Goal: Information Seeking & Learning: Learn about a topic

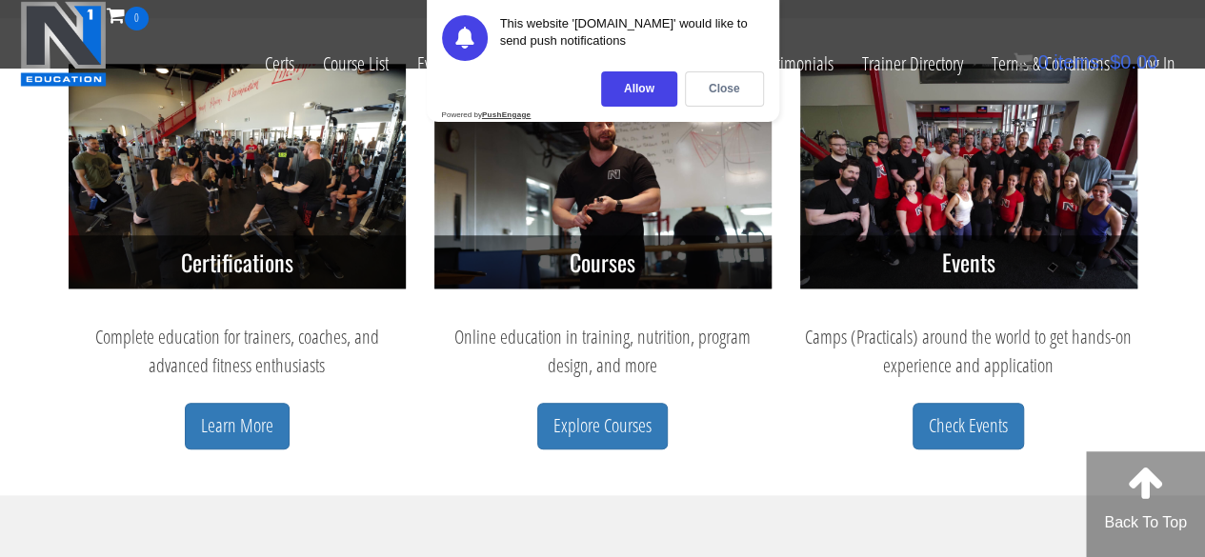
scroll to position [857, 0]
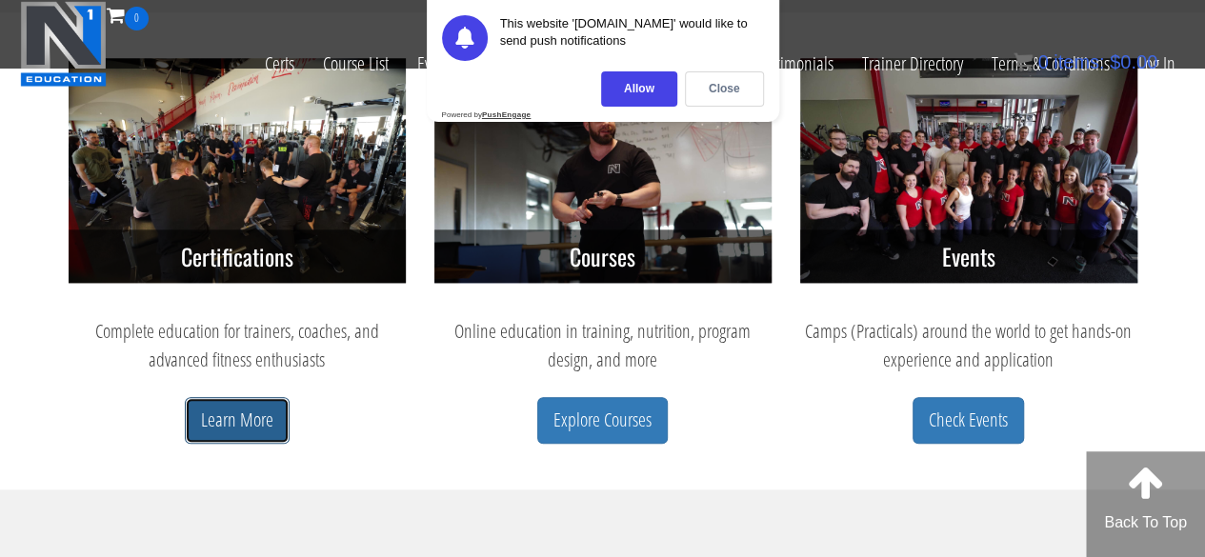
click at [245, 428] on link "Learn More" at bounding box center [237, 420] width 105 height 47
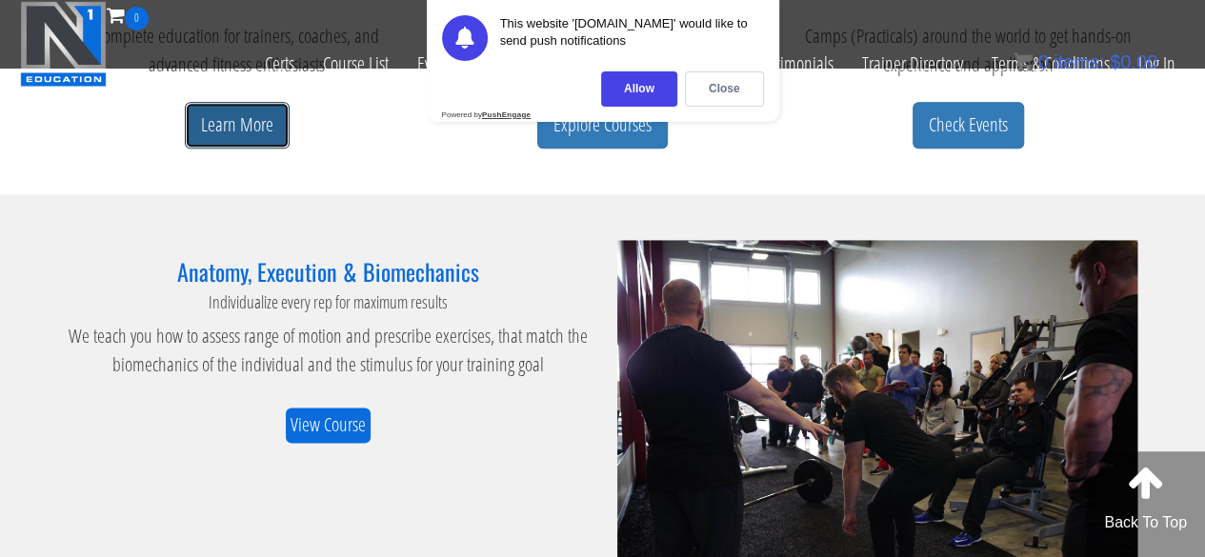
scroll to position [1048, 0]
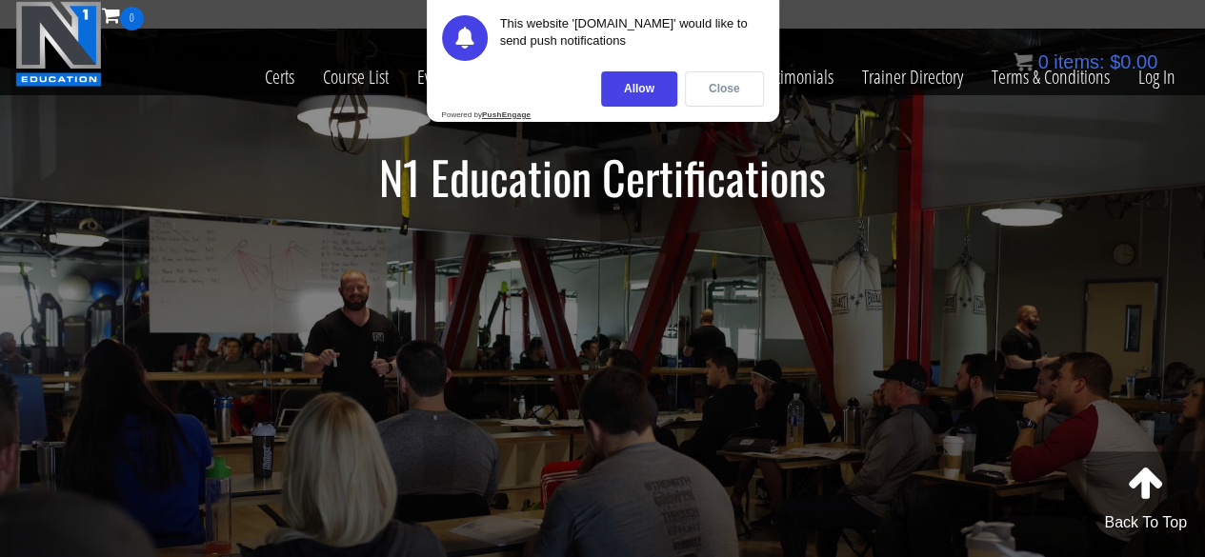
click at [726, 94] on div "Close" at bounding box center [724, 88] width 79 height 35
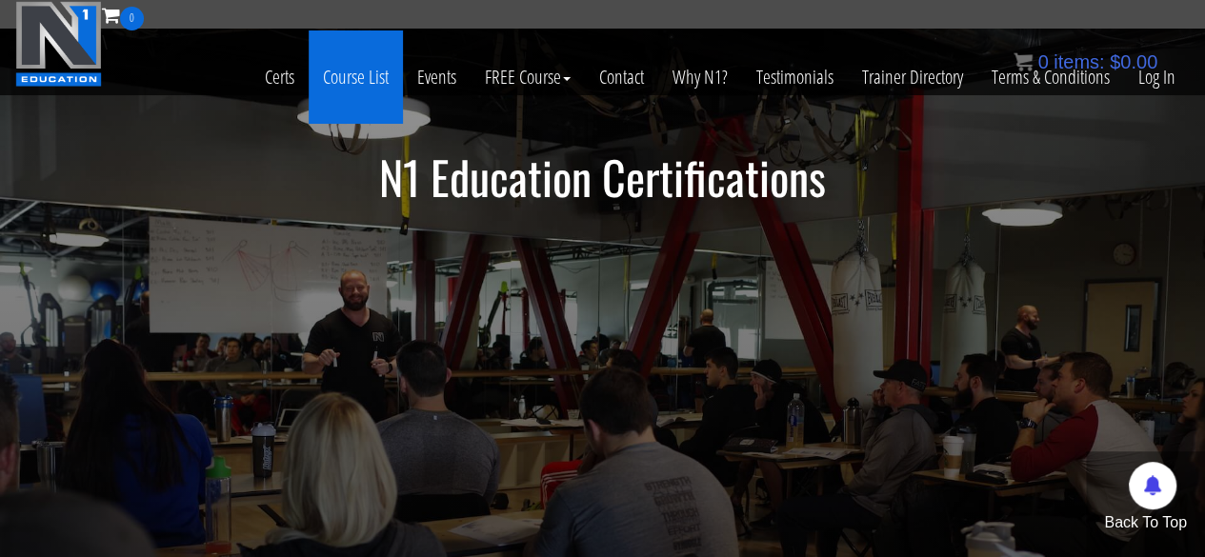
click at [368, 85] on link "Course List" at bounding box center [356, 76] width 94 height 93
click at [370, 76] on link "Course List" at bounding box center [356, 76] width 94 height 93
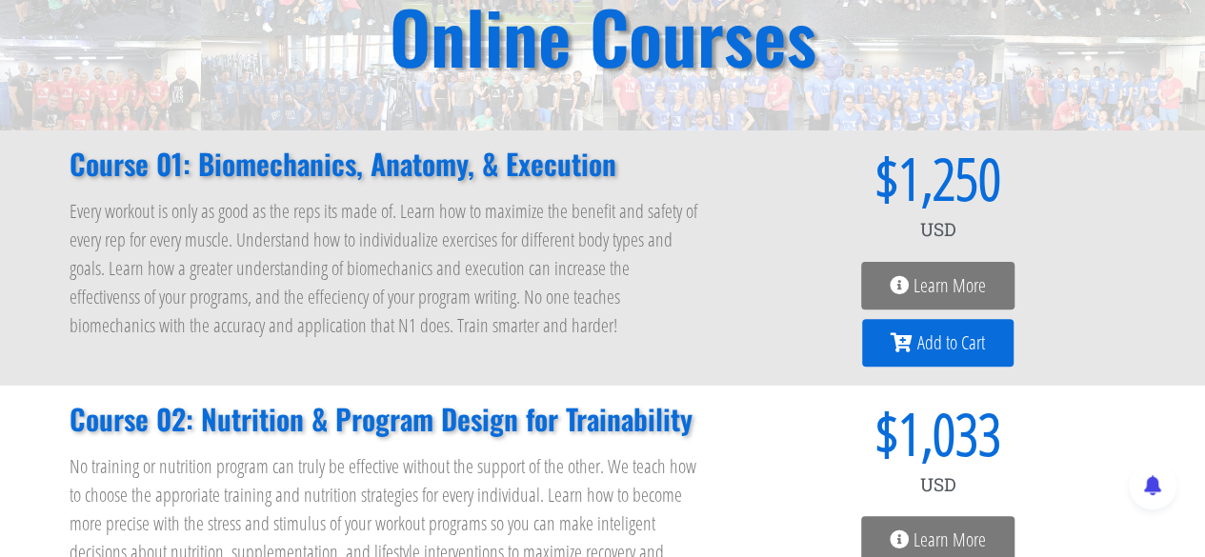
scroll to position [191, 0]
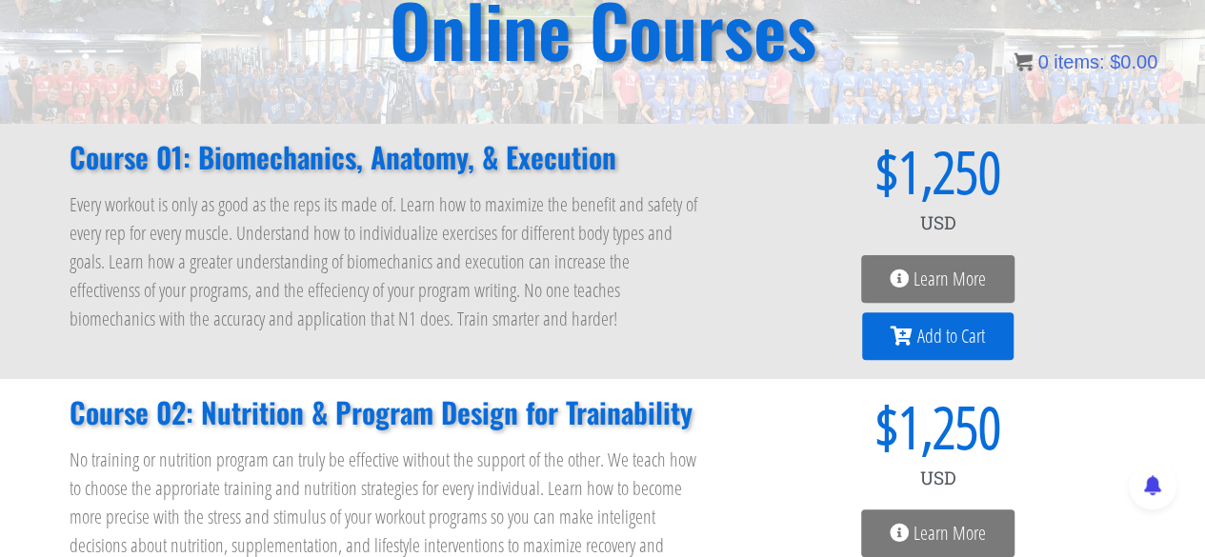
click at [931, 279] on span "Learn More" at bounding box center [950, 279] width 72 height 19
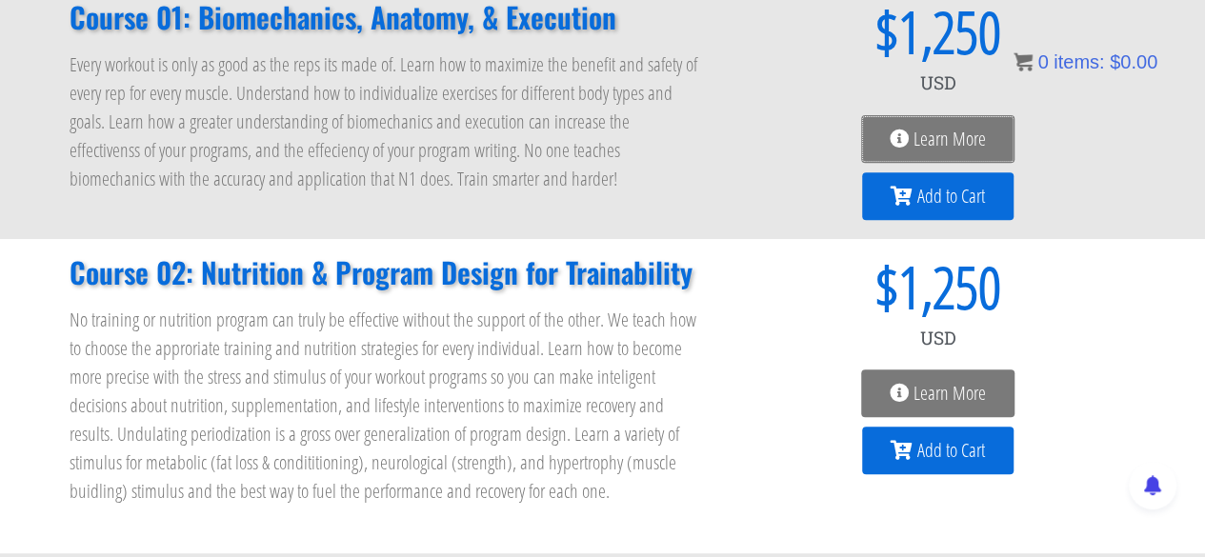
scroll to position [572, 0]
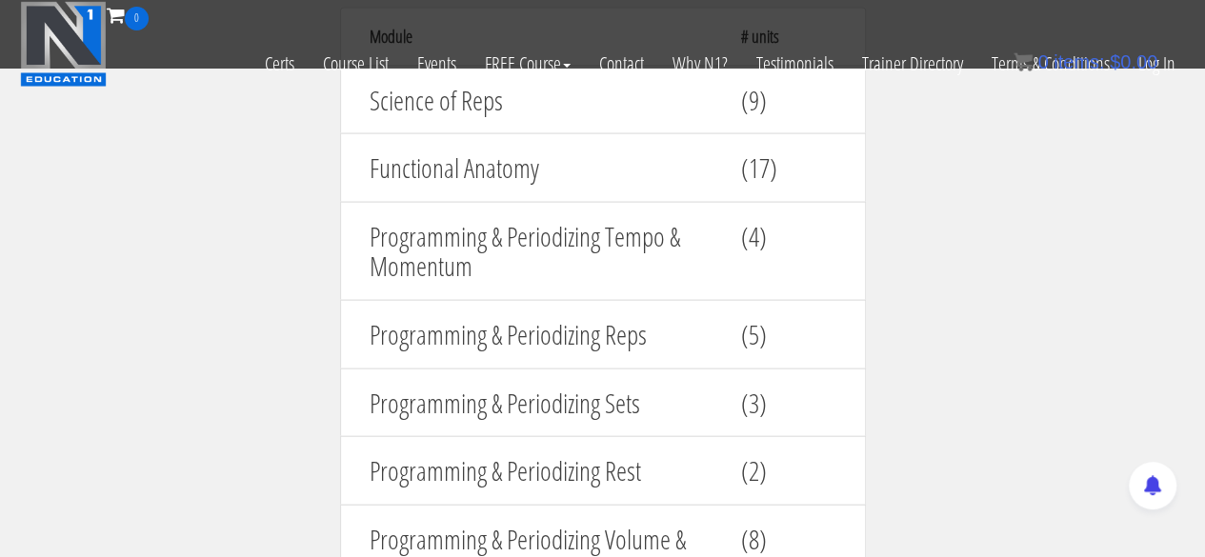
scroll to position [2000, 0]
